Goal: Information Seeking & Learning: Learn about a topic

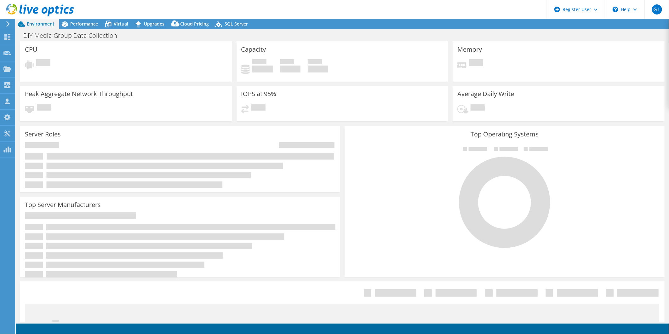
select select "USD"
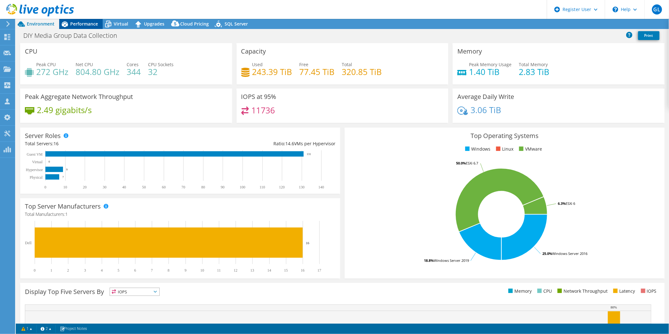
click at [89, 27] on div "Performance" at bounding box center [80, 24] width 43 height 10
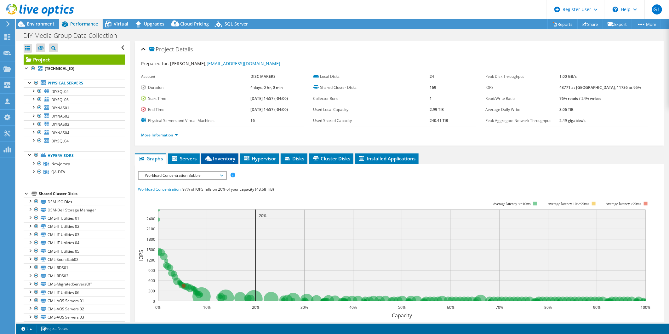
click at [229, 155] on span "Inventory" at bounding box center [220, 158] width 31 height 6
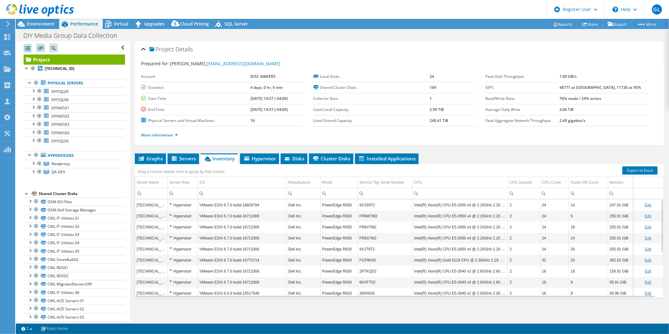
click at [645, 215] on link "Edit" at bounding box center [648, 216] width 7 height 4
drag, startPoint x: 386, startPoint y: 216, endPoint x: 354, endPoint y: 215, distance: 31.8
click at [354, 215] on tr "[TECHNICAL_ID] Hypervisor VMware ESXi 6.7.0 build-16713306 Dell Inc. PowerEdge …" at bounding box center [399, 216] width 529 height 11
click at [155, 159] on span "Graphs" at bounding box center [150, 158] width 25 height 6
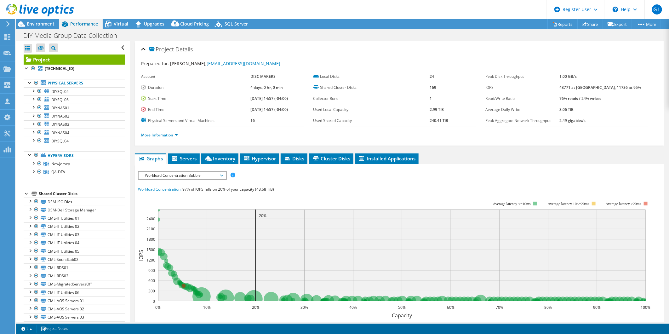
click at [169, 174] on span "Workload Concentration Bubble" at bounding box center [182, 176] width 81 height 8
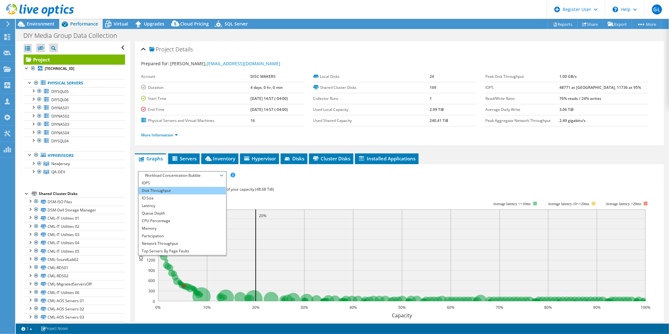
click at [185, 190] on li "Disk Throughput" at bounding box center [182, 191] width 87 height 8
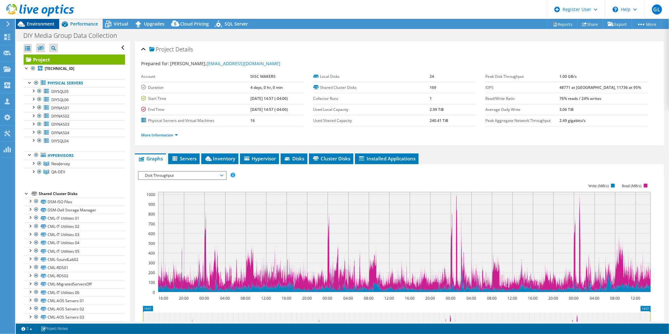
click at [32, 29] on div "Environment" at bounding box center [37, 24] width 43 height 10
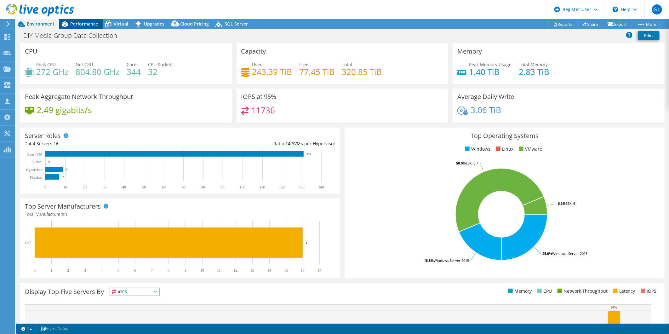
drag, startPoint x: 84, startPoint y: 24, endPoint x: 84, endPoint y: 27, distance: 3.5
click at [84, 24] on span "Performance" at bounding box center [84, 24] width 28 height 6
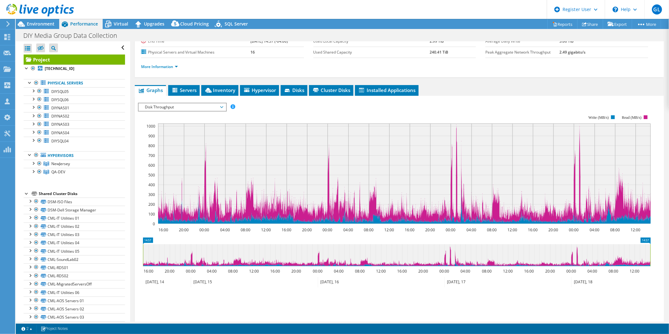
scroll to position [70, 0]
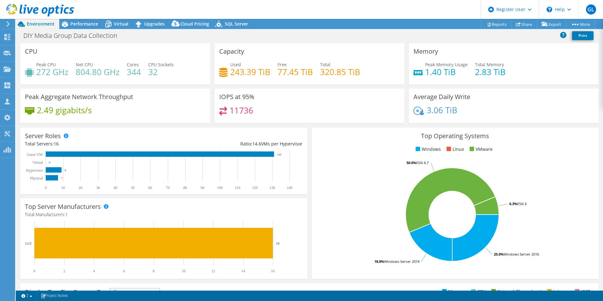
select select "USD"
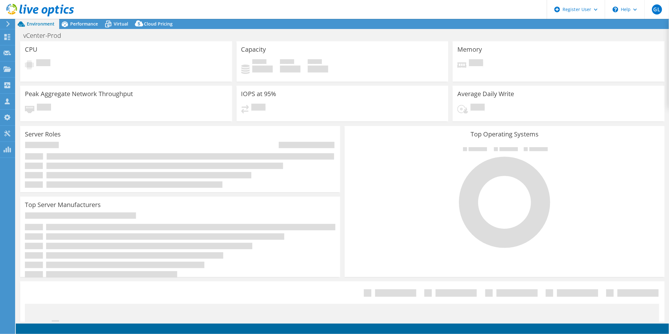
select select "USD"
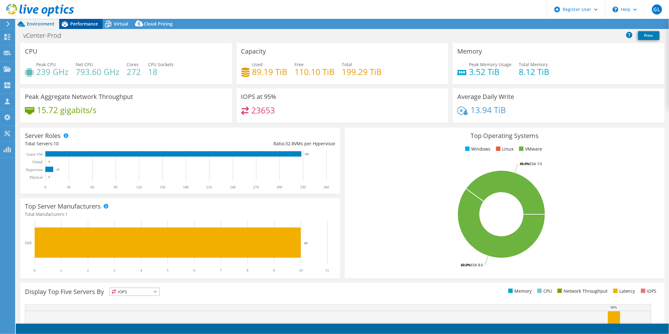
click at [84, 23] on span "Performance" at bounding box center [84, 24] width 28 height 6
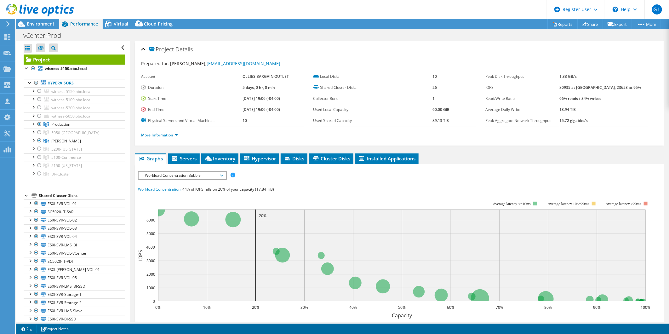
click at [195, 169] on div "IOPS Disk Throughput IO Size Latency Queue Depth CPU Percentage Memory Page Fau…" at bounding box center [399, 286] width 523 height 236
click at [198, 173] on span "Workload Concentration Bubble" at bounding box center [182, 176] width 81 height 8
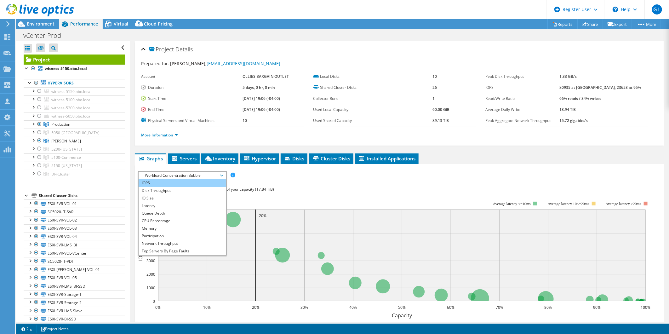
click at [190, 183] on li "IOPS" at bounding box center [182, 183] width 87 height 8
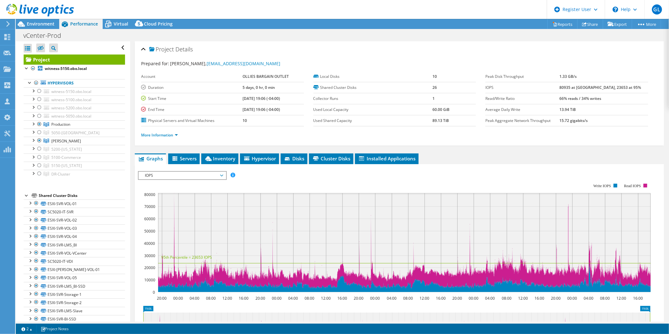
scroll to position [35, 0]
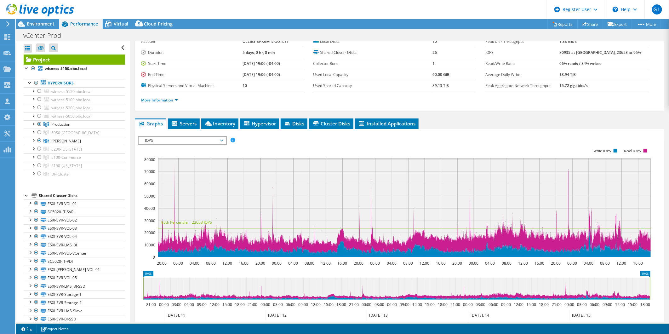
click at [185, 140] on span "IOPS" at bounding box center [182, 141] width 81 height 8
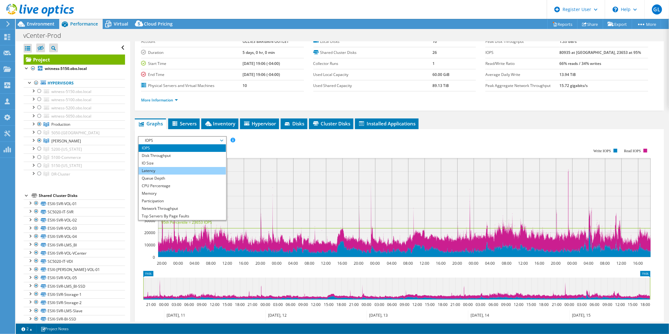
click at [178, 170] on li "Latency" at bounding box center [182, 171] width 87 height 8
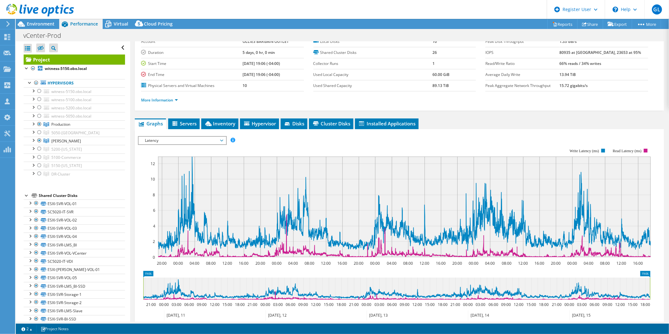
click at [212, 139] on span "Latency" at bounding box center [182, 141] width 81 height 8
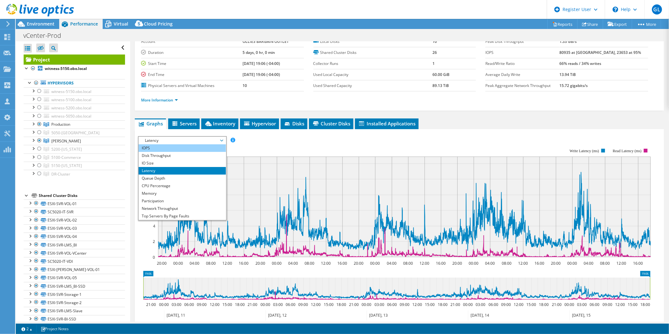
click at [200, 147] on li "IOPS" at bounding box center [182, 148] width 87 height 8
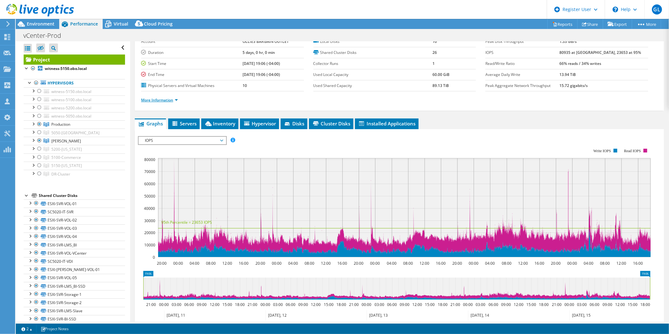
click at [149, 99] on link "More Information" at bounding box center [159, 99] width 37 height 5
